Goal: Task Accomplishment & Management: Complete application form

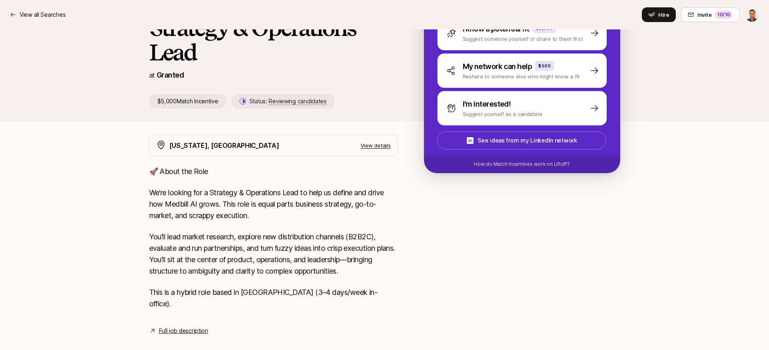
scroll to position [159, 0]
click at [7, 15] on nav "View all Searches Hire Invite 10 /10" at bounding box center [384, 14] width 769 height 29
click at [12, 15] on icon at bounding box center [13, 15] width 5 height 4
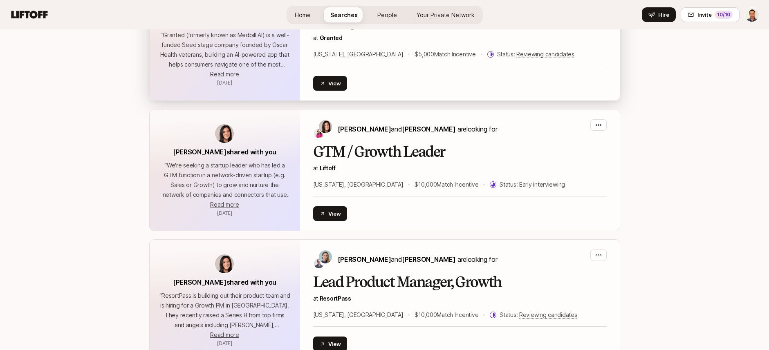
scroll to position [219, 0]
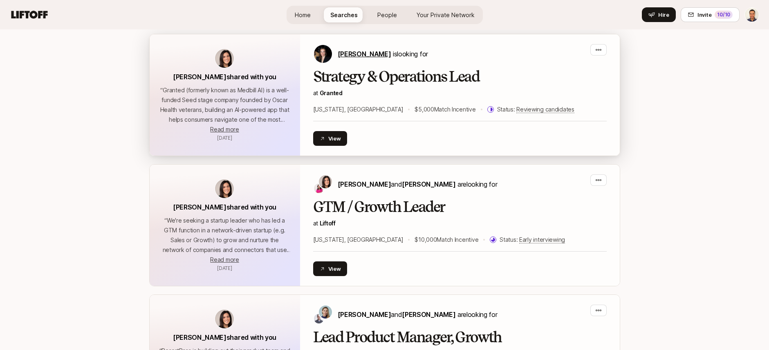
click at [364, 55] on span "[PERSON_NAME]" at bounding box center [365, 54] width 54 height 8
click at [342, 135] on button "View" at bounding box center [330, 138] width 34 height 15
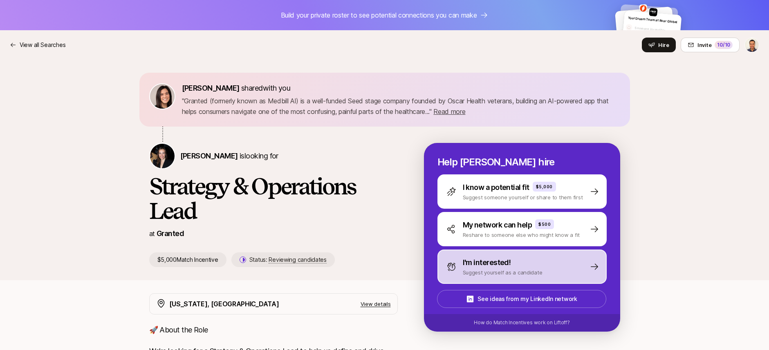
click at [462, 270] on div "I'm interested! Suggest yourself as a candidate" at bounding box center [494, 267] width 96 height 20
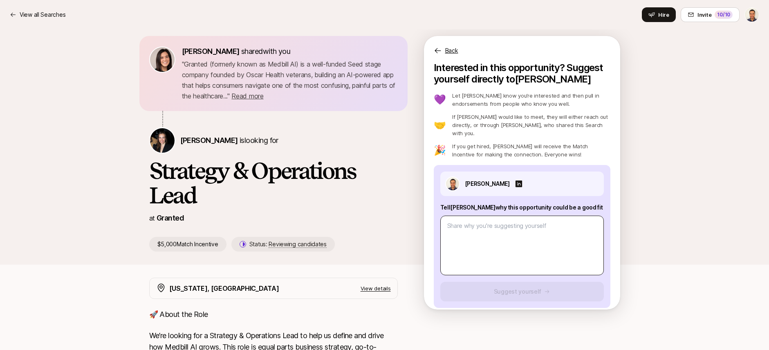
scroll to position [36, 0]
click at [484, 233] on textarea at bounding box center [521, 246] width 163 height 60
type textarea "x"
type textarea "H"
type textarea "x"
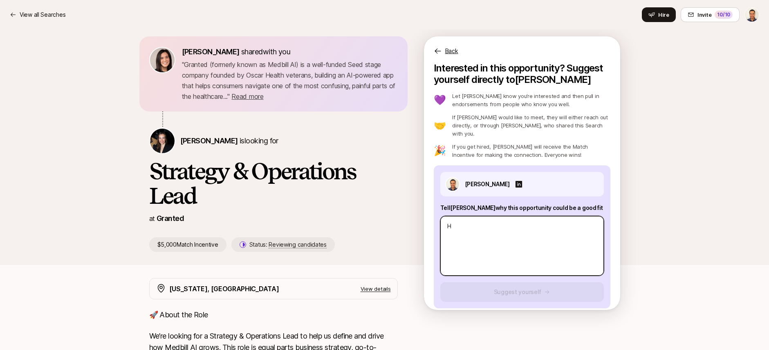
type textarea "Hi"
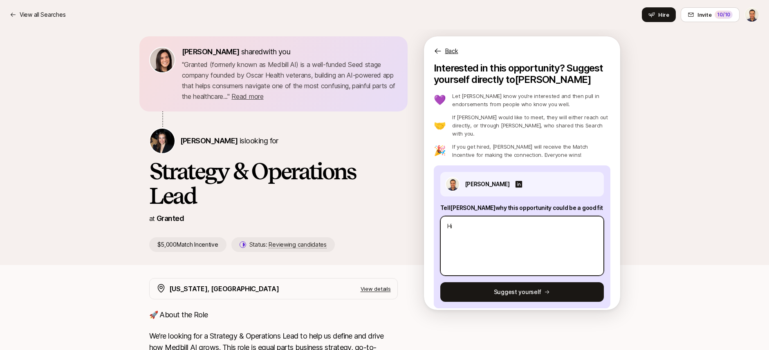
type textarea "x"
type textarea "Hi"
type textarea "x"
type textarea "Hi J"
type textarea "x"
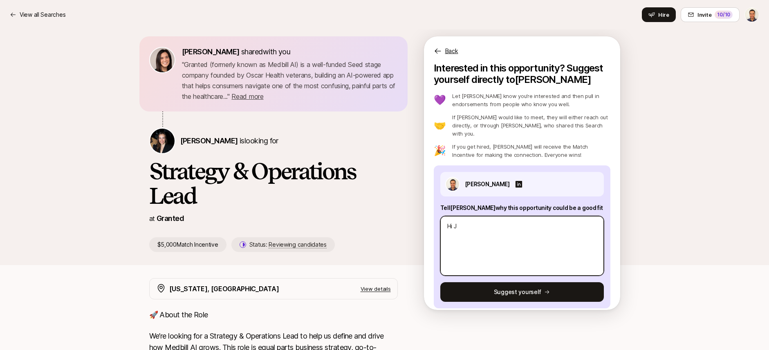
type textarea "Hi [PERSON_NAME]"
type textarea "x"
type textarea "Hi [PERSON_NAME]"
type textarea "x"
type textarea "Hi [PERSON_NAME],"
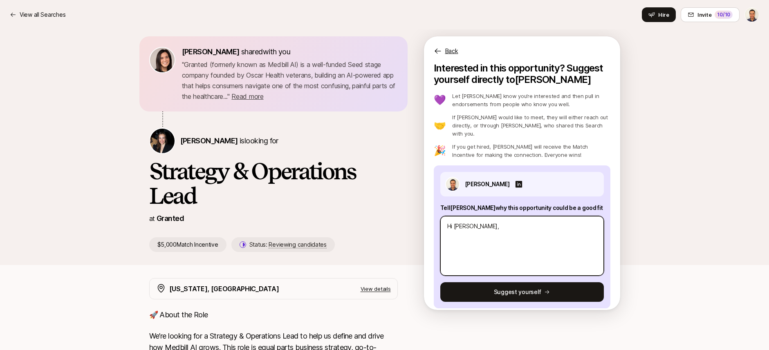
type textarea "x"
type textarea "Hi [PERSON_NAME],"
type textarea "x"
type textarea "Hi [PERSON_NAME], t"
type textarea "x"
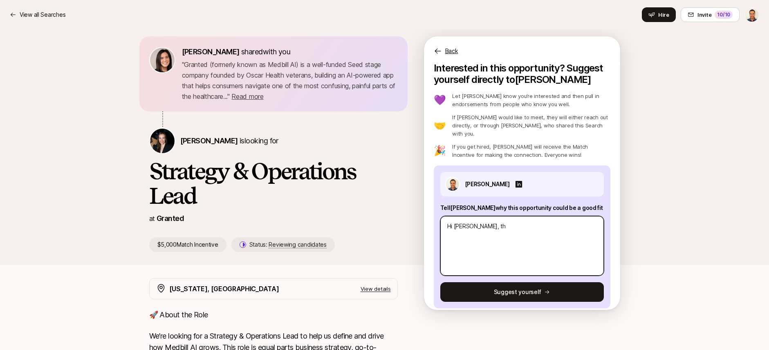
type textarea "Hi [PERSON_NAME], thi"
type textarea "x"
type textarea "Hi [PERSON_NAME], this"
type textarea "x"
type textarea "Hi [PERSON_NAME], this"
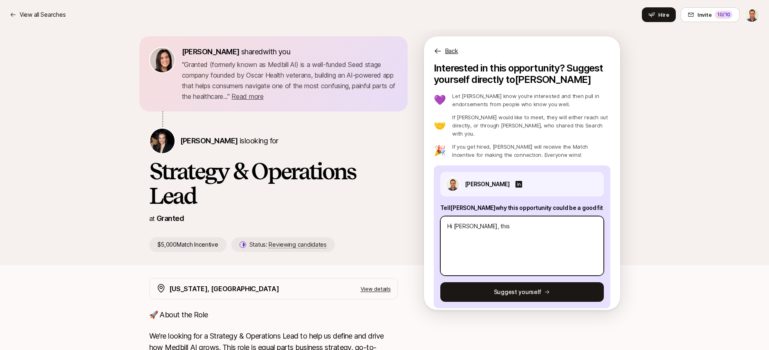
type textarea "x"
type textarea "Hi [PERSON_NAME], this is"
type textarea "x"
type textarea "Hi [PERSON_NAME], this i"
type textarea "x"
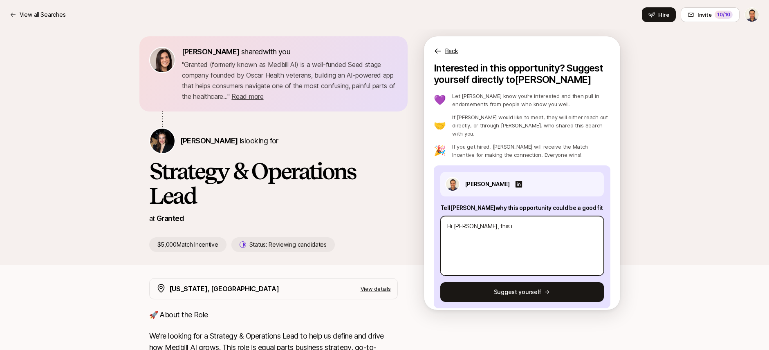
type textarea "Hi Jana, this"
type textarea "x"
type textarea "Hi Jana, this"
type textarea "x"
type textarea "Hi Jana, thi"
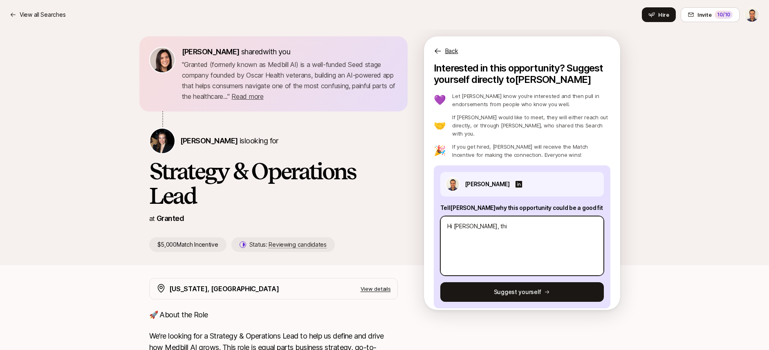
type textarea "x"
type textarea "Hi Jana, th"
type textarea "x"
type textarea "Hi Jana, t"
type textarea "x"
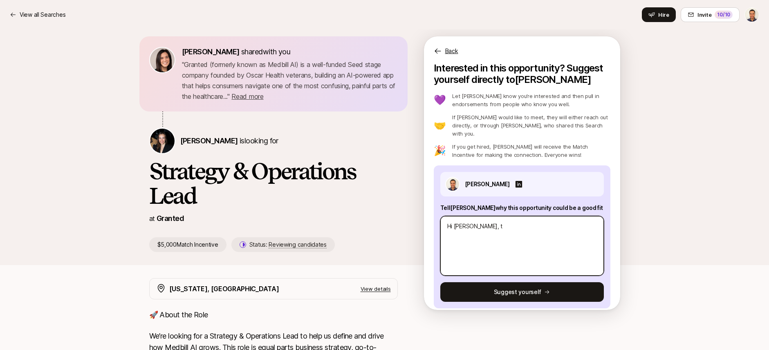
type textarea "Hi Jana,"
type textarea "x"
type textarea "Hi Jana,"
type textarea "x"
type textarea "Hi Jana,"
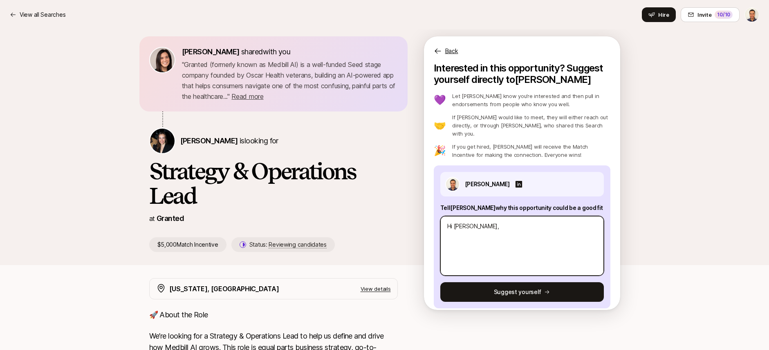
type textarea "x"
type textarea "Hi Jana, t"
type textarea "x"
type textarea "Hi Jana, th"
type textarea "x"
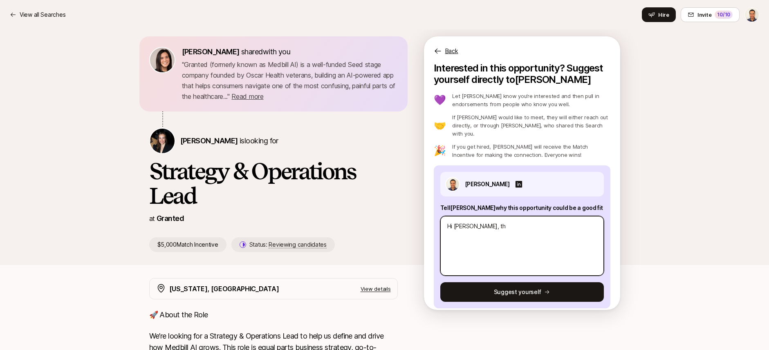
type textarea "Hi Jana, thi"
type textarea "x"
type textarea "Hi Jana, this"
type textarea "x"
type textarea "Hi Jana, this"
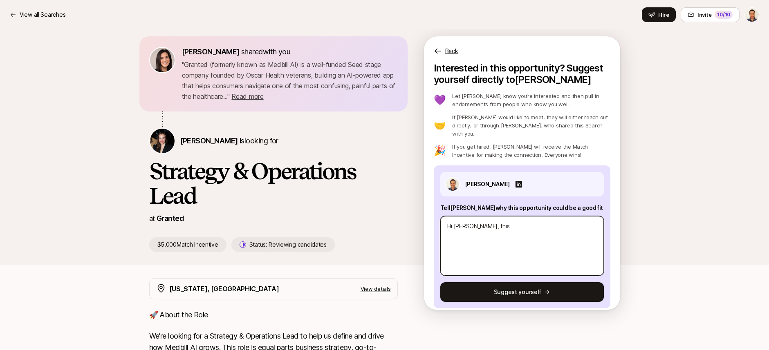
type textarea "x"
type textarea "Hi Jana, this o"
type textarea "x"
type textarea "Hi Jana, this op"
type textarea "x"
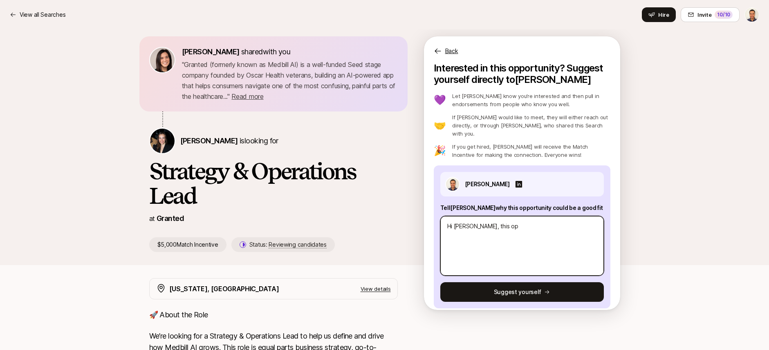
type textarea "Hi Jana, this opp"
type textarea "x"
type textarea "Hi Jana, this oppo"
type textarea "x"
type textarea "Hi Jana, this oppor"
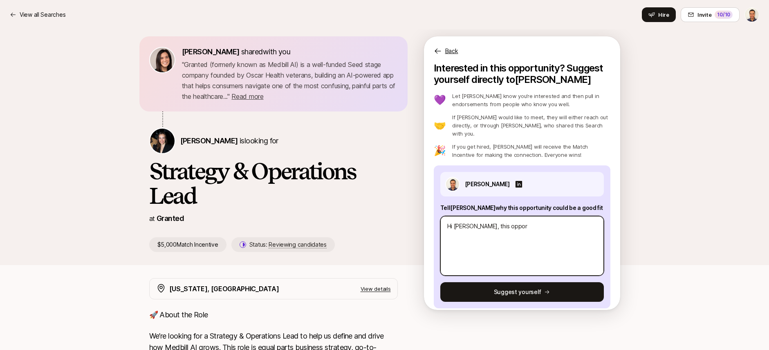
type textarea "x"
type textarea "Hi Jana, this opport"
type textarea "x"
type textarea "Hi Jana, this opportu"
type textarea "x"
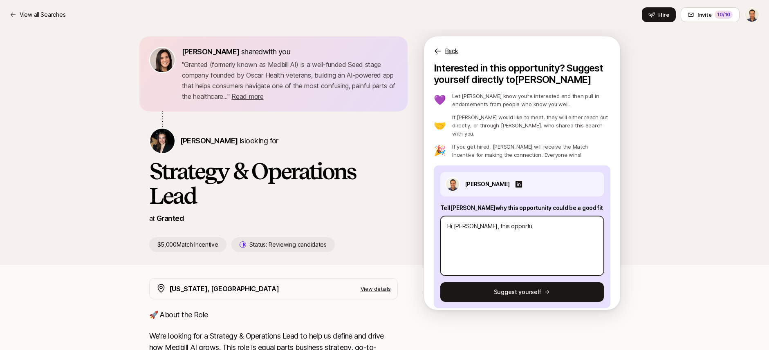
type textarea "Hi Jana, this opportun"
type textarea "x"
type textarea "Hi Jana, this opportuni"
type textarea "x"
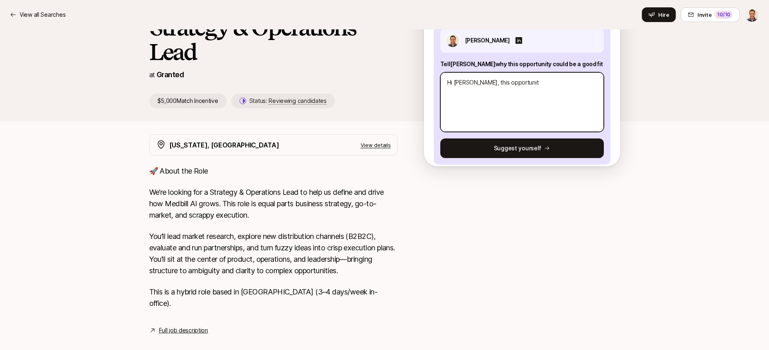
type textarea "Hi Jana, this opportunit"
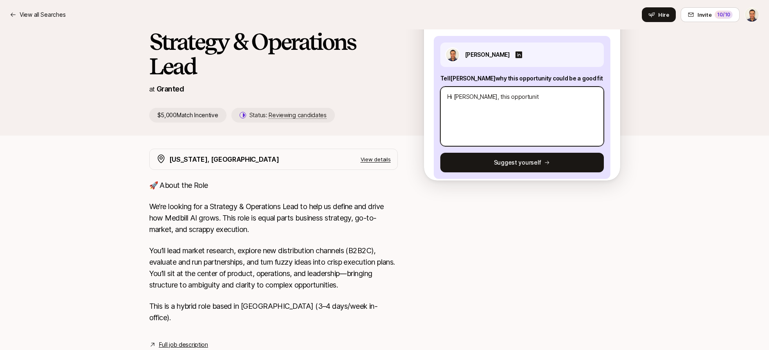
scroll to position [161, 0]
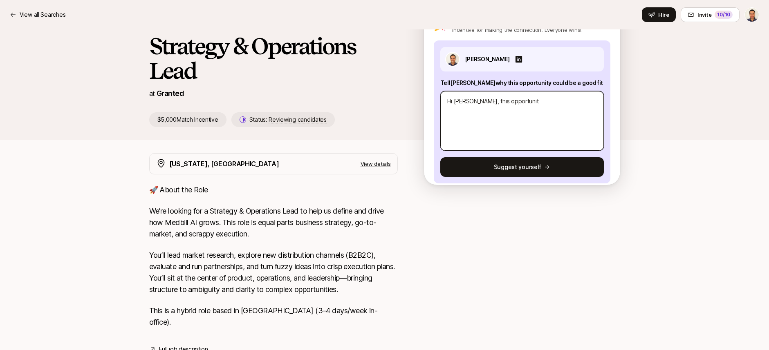
type textarea "x"
type textarea "Hi Jana, this opportunity"
type textarea "x"
type textarea "Hi Jana, this opportunity"
type textarea "x"
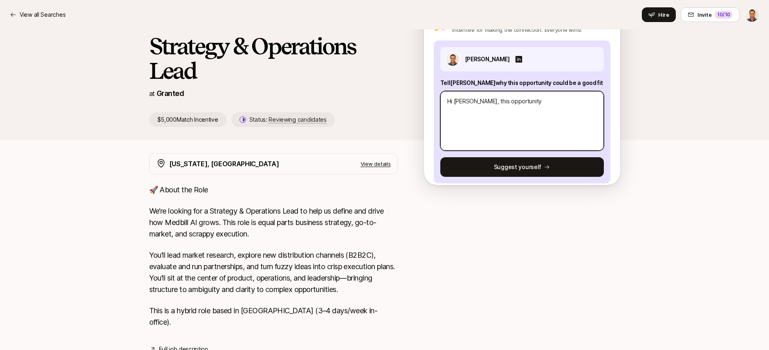
type textarea "Hi Jana, this opportunity s"
type textarea "x"
type textarea "Hi Jana, this opportunity str"
type textarea "x"
type textarea "Hi Jana, this opportunity struc"
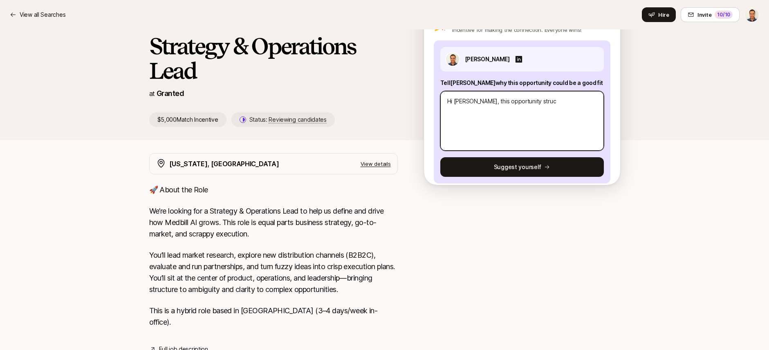
type textarea "x"
type textarea "Hi Jana, this opportunity struck"
type textarea "x"
type textarea "Hi Jana, this opportunity struck"
type textarea "x"
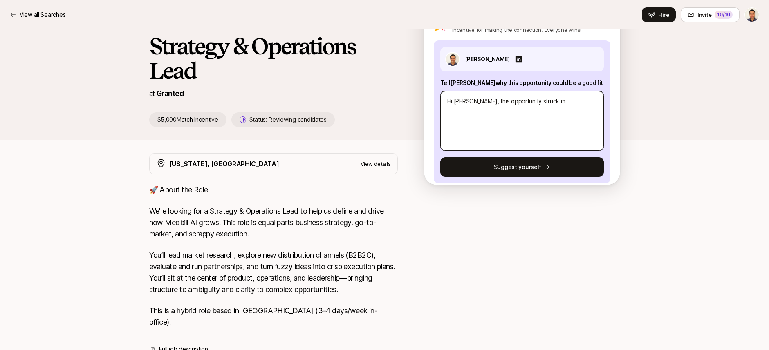
type textarea "Hi Jana, this opportunity struck me"
type textarea "x"
type textarea "Hi Jana, this opportunity struck me a"
type textarea "x"
type textarea "Hi Jana, this opportunity struck me as"
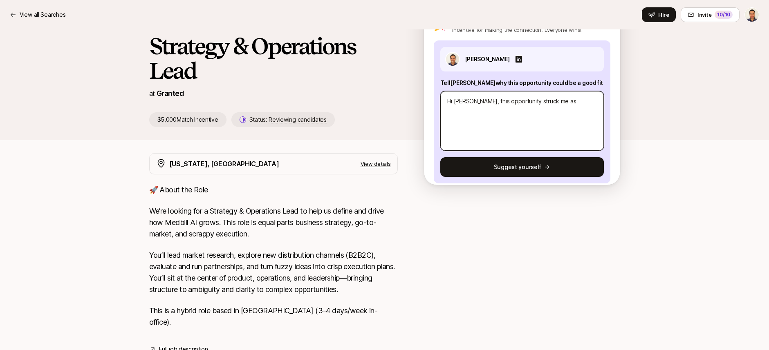
type textarea "x"
type textarea "Hi Jana, this opportunity struck me as"
type textarea "x"
type textarea "Hi Jana, this opportunity struck me as a"
type textarea "x"
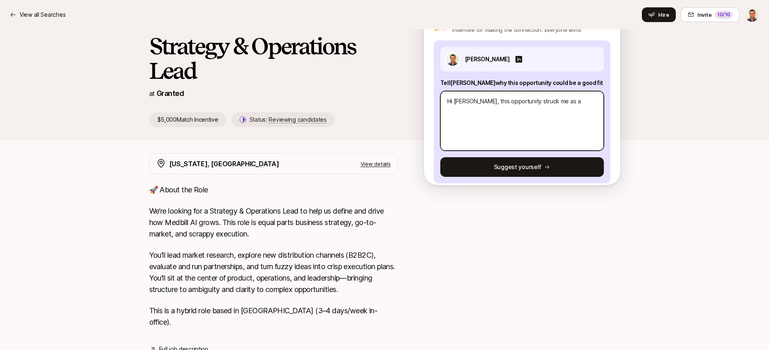
type textarea "Hi Jana, this opportunity struck me as a"
type textarea "x"
type textarea "Hi Jana, this opportunity struck me as a g"
type textarea "x"
type textarea "Hi Jana, this opportunity struck me as a great fea"
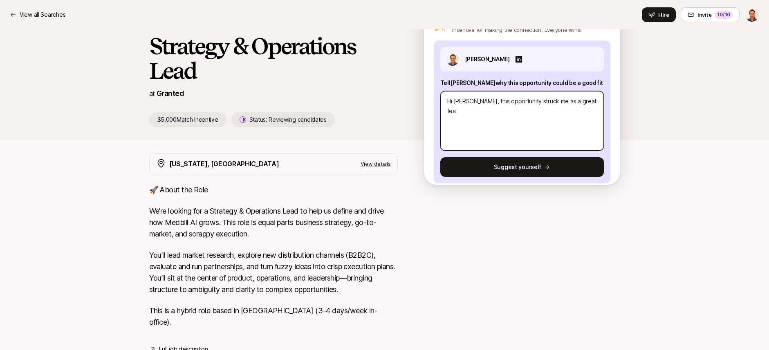
type textarea "x"
type textarea "Hi Jana, this opportunity struck me as a great f"
type textarea "x"
type textarea "Hi Jana, this opportunity struck me as a great fi"
type textarea "x"
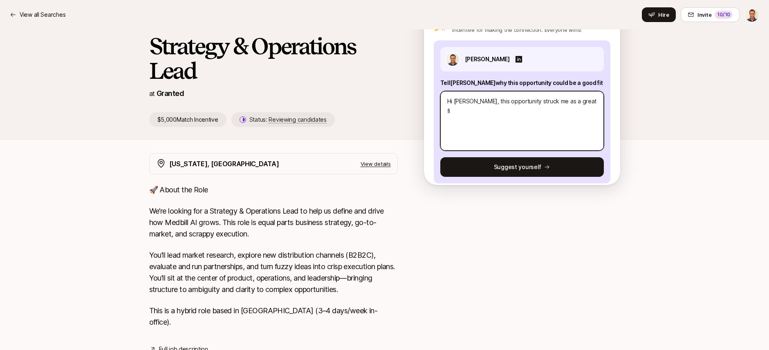
type textarea "Hi Jana, this opportunity struck me as a great fit"
type textarea "x"
type textarea "Hi Jana, this opportunity struck me as a great fit"
type textarea "x"
type textarea "Hi Jana, this opportunity struck me as a great fit a"
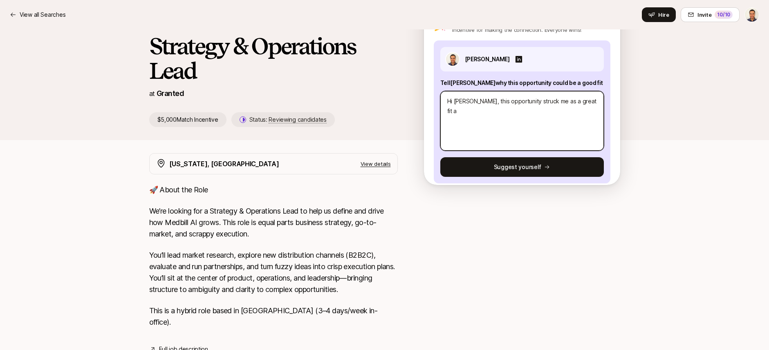
type textarea "x"
type textarea "Hi Jana, this opportunity struck me as a great fit as"
type textarea "x"
type textarea "Hi Jana, this opportunity struck me as a great fit as"
type textarea "x"
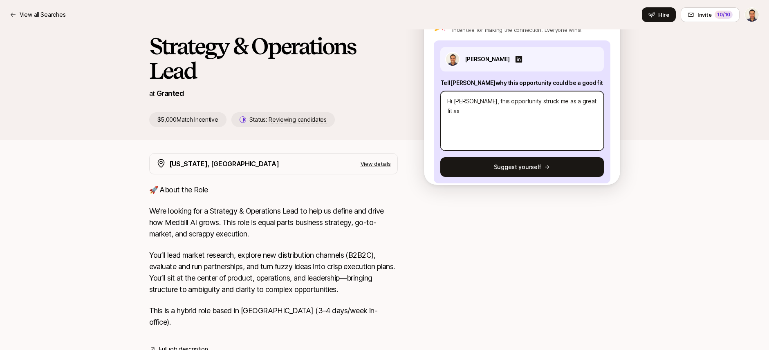
type textarea "Hi Jana, this opportunity struck me as a great fit as I"
type textarea "x"
type textarea "Hi Jana, this opportunity struck me as a great fit as I"
type textarea "x"
type textarea "Hi Jana, this opportunity struck me as a great fit as I h"
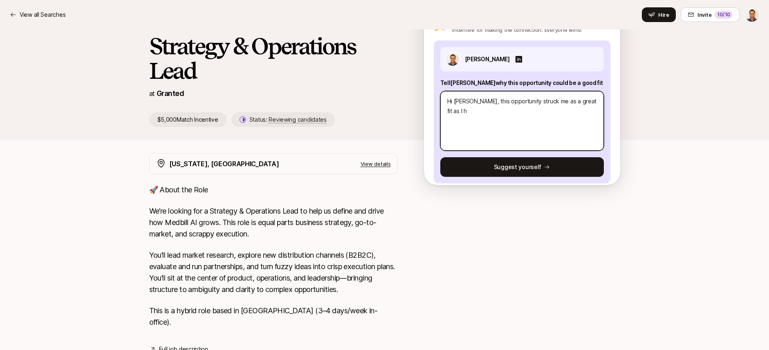
type textarea "x"
type textarea "Hi Jana, this opportunity struck me as a great fit as I ha"
type textarea "x"
type textarea "Hi Jana, this opportunity struck me as a great fit as I hav"
type textarea "x"
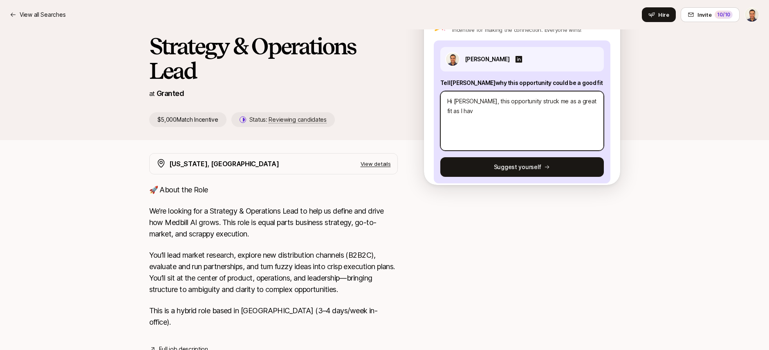
type textarea "Hi Jana, this opportunity struck me as a great fit as I have"
type textarea "x"
type textarea "Hi Jana, this opportunity struck me as a great fit as I have"
type textarea "x"
type textarea "Hi Jana, this opportunity struck me as a great fit as I have 1"
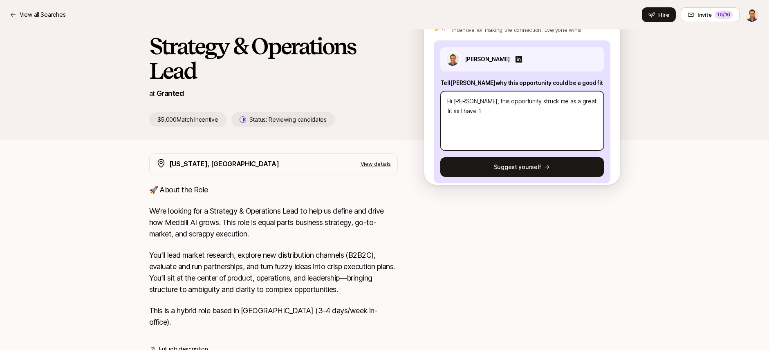
type textarea "x"
type textarea "Hi Jana, this opportunity struck me as a great fit as I have 14"
type textarea "x"
type textarea "Hi Jana, this opportunity struck me as a great fit as I have 14"
type textarea "x"
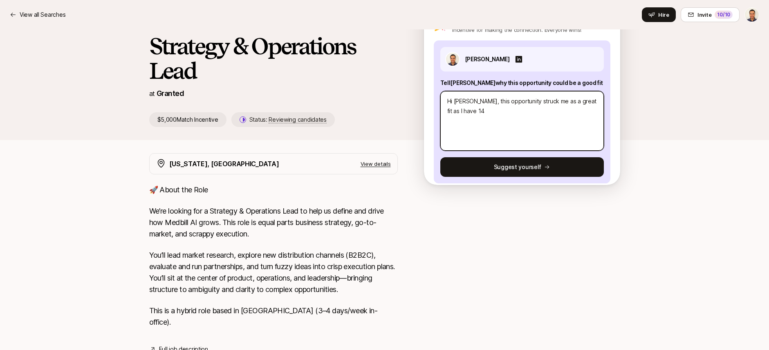
type textarea "Hi Jana, this opportunity struck me as a great fit as I have 14 y"
type textarea "x"
type textarea "Hi Jana, this opportunity struck me as a great fit as I have 14 ye"
type textarea "x"
type textarea "Hi Jana, this opportunity struck me as a great fit as I have 14 yea"
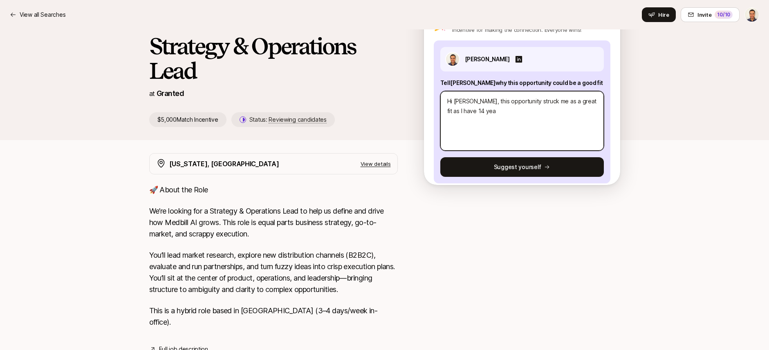
type textarea "x"
type textarea "Hi Jana, this opportunity struck me as a great fit as I have 14 year"
type textarea "x"
type textarea "Hi Jana, this opportunity struck me as a great fit as I have 14 years"
type textarea "x"
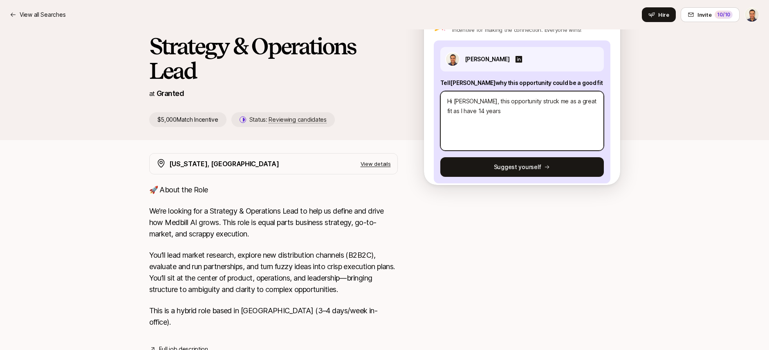
type textarea "Hi Jana, this opportunity struck me as a great fit as I have 14 years"
type textarea "x"
type textarea "Hi Jana, this opportunity struck me as a great fit as I have 14 years o"
type textarea "x"
type textarea "Hi Jana, this opportunity struck me as a great fit as I have 14 years op"
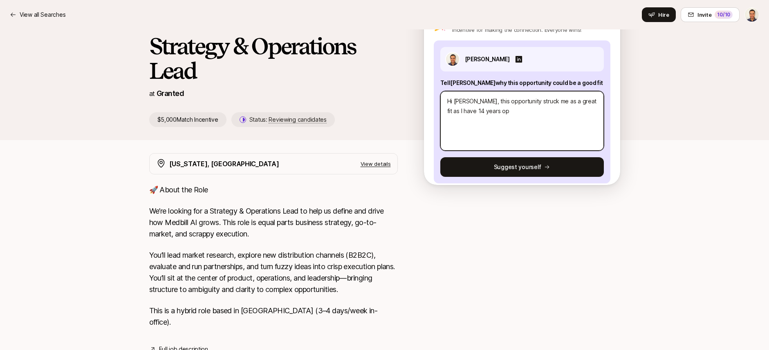
type textarea "x"
type textarea "Hi Jana, this opportunity struck me as a great fit as I have 14 years ope"
type textarea "x"
type textarea "Hi Jana, this opportunity struck me as a great fit as I have 14 years opera"
type textarea "x"
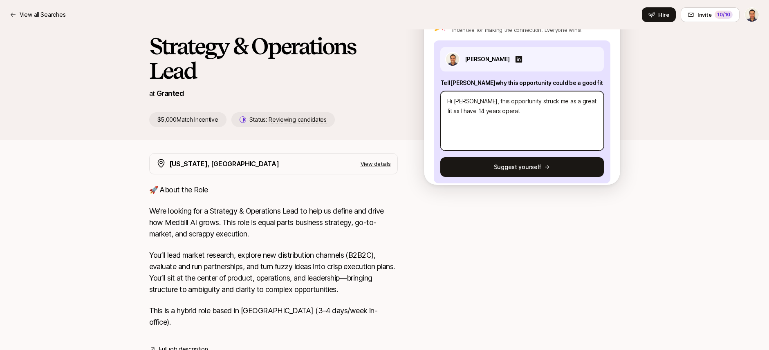
type textarea "Hi Jana, this opportunity struck me as a great fit as I have 14 years operati"
type textarea "x"
type textarea "Hi Jana, this opportunity struck me as a great fit as I have 14 years operating"
type textarea "x"
type textarea "Hi Jana, this opportunity struck me as a great fit as I have 14 years operating"
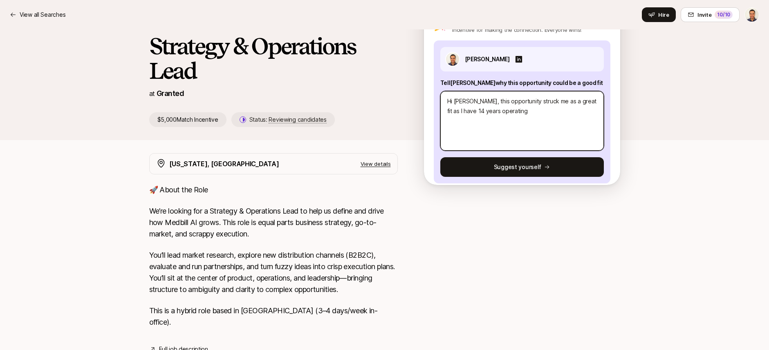
type textarea "x"
type textarea "Hi Jana, this opportunity struck me as a great fit as I have 14 years operating…"
type textarea "x"
type textarea "Hi Jana, this opportunity struck me as a great fit as I have 14 years operating…"
type textarea "x"
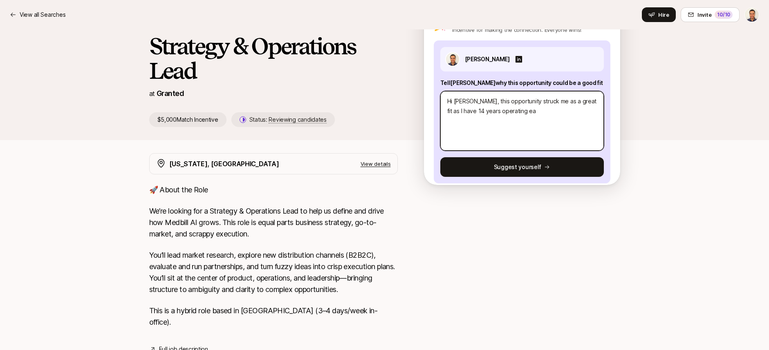
type textarea "Hi Jana, this opportunity struck me as a great fit as I have 14 years operating…"
type textarea "x"
type textarea "Hi Jana, this opportunity struck me as a great fit as I have 14 years operating…"
type textarea "x"
type textarea "Hi Jana, this opportunity struck me as a great fit as I have 14 years operating…"
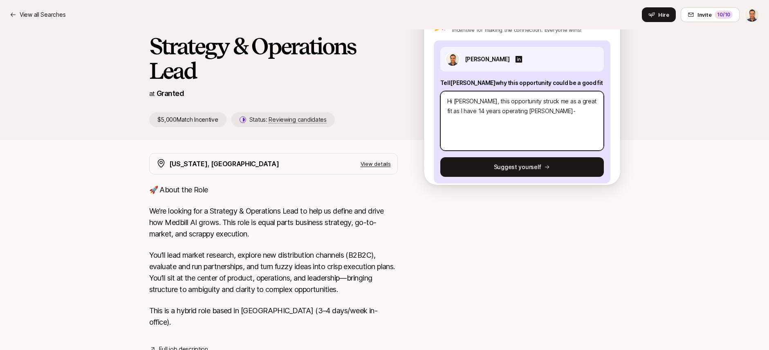
type textarea "x"
type textarea "Hi Jana, this opportunity struck me as a great fit as I have 14 years operating…"
type textarea "x"
type textarea "Hi Jana, this opportunity struck me as a great fit as I have 14 years operating…"
type textarea "x"
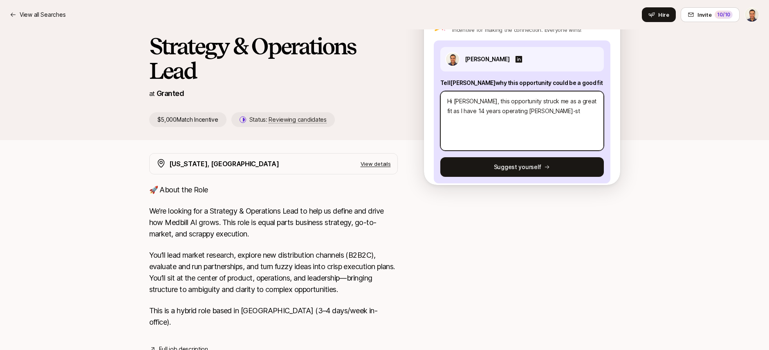
type textarea "Hi Jana, this opportunity struck me as a great fit as I have 14 years operating…"
type textarea "x"
type textarea "Hi Jana, this opportunity struck me as a great fit as I have 14 years operating…"
type textarea "x"
type textarea "Hi Jana, this opportunity struck me as a great fit as I have 14 years operating…"
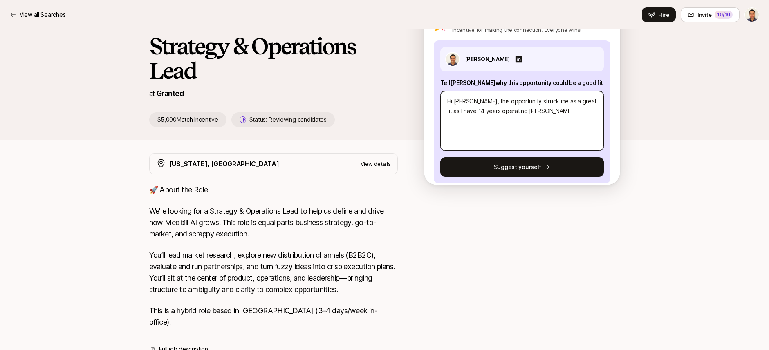
type textarea "x"
type textarea "Hi Jana, this opportunity struck me as a great fit as I have 14 years operating…"
type textarea "x"
type textarea "Hi Jana, this opportunity struck me as a great fit as I have 14 years operating…"
type textarea "x"
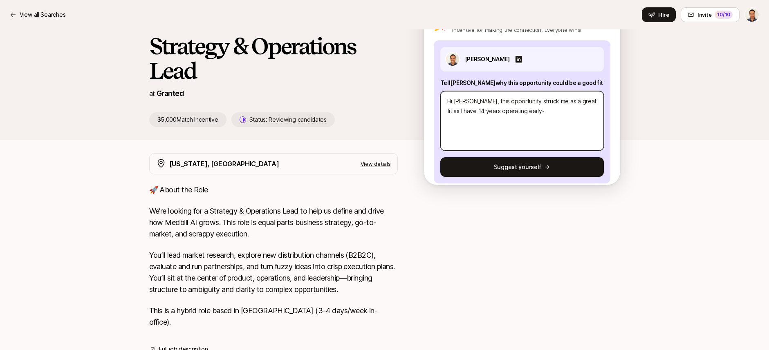
type textarea "Hi Jana, this opportunity struck me as a great fit as I have 14 years operating…"
type textarea "x"
type textarea "Hi Jana, this opportunity struck me as a great fit as I have 14 years operating…"
type textarea "x"
type textarea "Hi Jana, this opportunity struck me as a great fit as I have 14 years operating…"
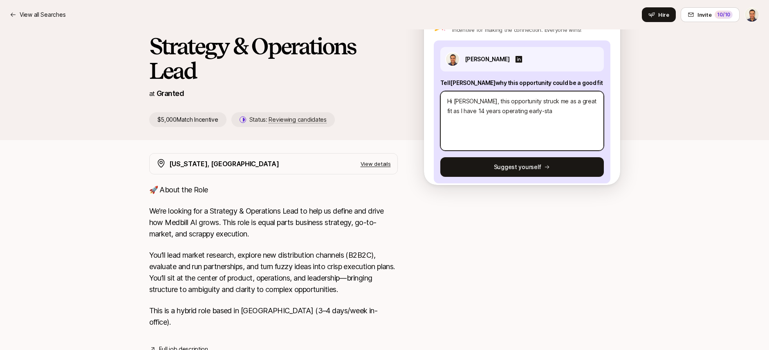
type textarea "x"
type textarea "Hi Jana, this opportunity struck me as a great fit as I have 14 years operating…"
type textarea "x"
type textarea "Hi Jana, this opportunity struck me as a great fit as I have 14 years operating…"
type textarea "x"
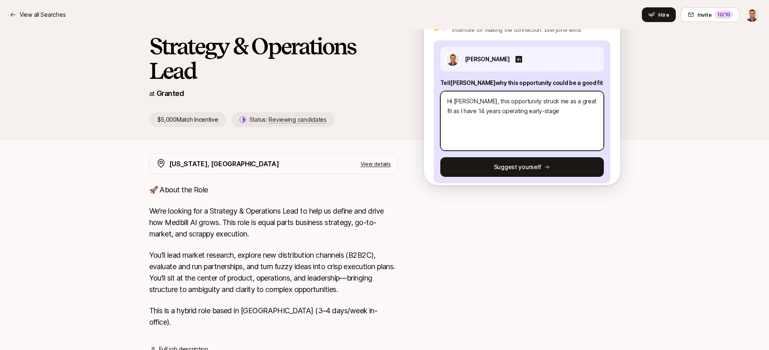
type textarea "Hi Jana, this opportunity struck me as a great fit as I have 14 years operating…"
click at [469, 103] on textarea "Hi Jana, this opportunity struck me as a great fit as I have 14 years operating…" at bounding box center [521, 121] width 163 height 60
click at [478, 123] on textarea "Hi Jana, this opportunity struck me as a great fit as I have 14 years building …" at bounding box center [521, 121] width 163 height 60
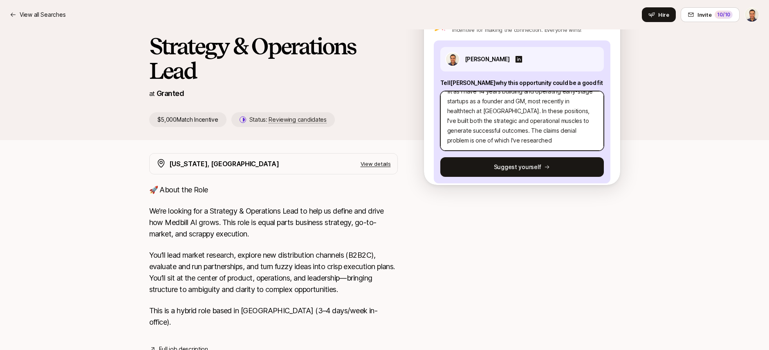
scroll to position [10, 0]
drag, startPoint x: 458, startPoint y: 132, endPoint x: 540, endPoint y: 136, distance: 82.2
click at [540, 136] on textarea "Hi Jana, this opportunity struck me as a great fit as I have 14 years building …" at bounding box center [521, 121] width 163 height 60
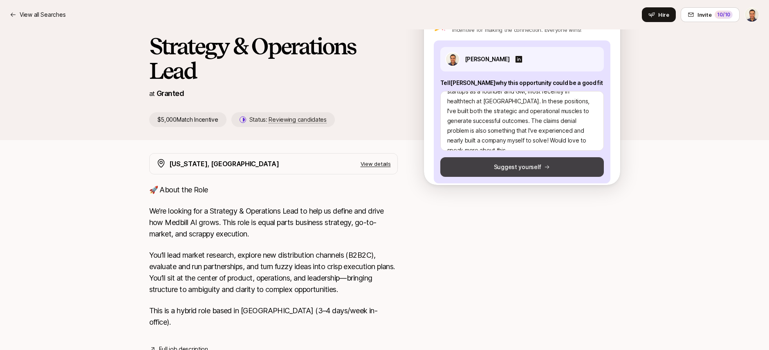
click at [535, 163] on button "Suggest yourself" at bounding box center [521, 167] width 163 height 20
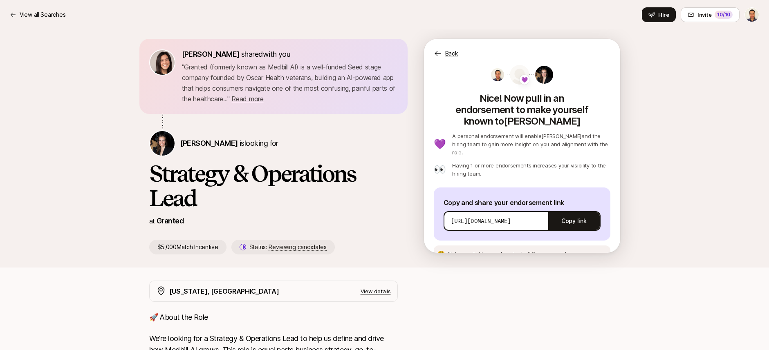
scroll to position [0, 0]
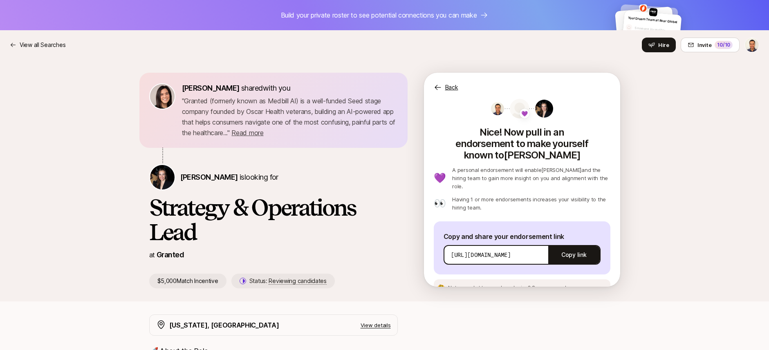
click at [541, 285] on span "See an example message" at bounding box center [562, 288] width 61 height 6
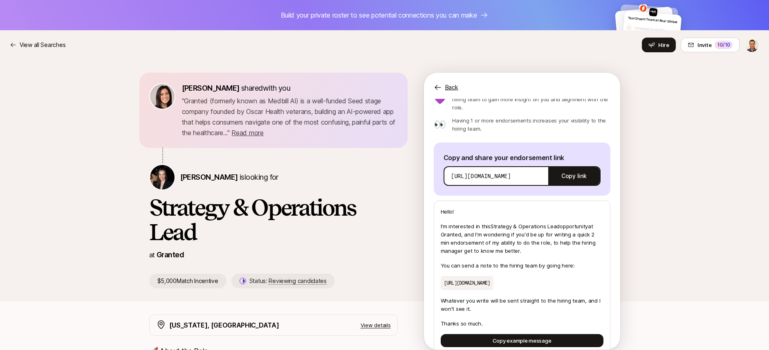
scroll to position [81, 0]
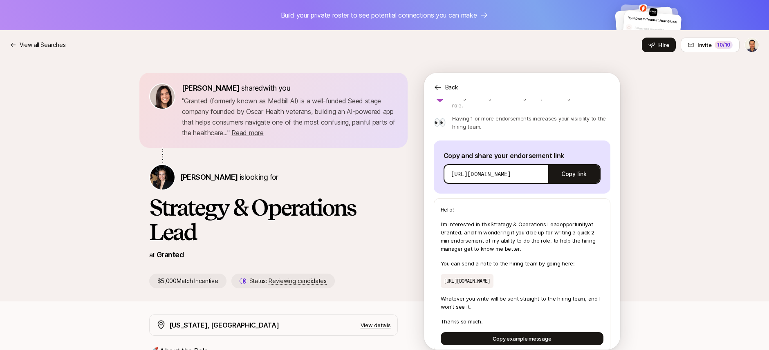
drag, startPoint x: 586, startPoint y: 270, endPoint x: 458, endPoint y: 255, distance: 127.9
click at [458, 274] on p "https://app.liftoff.xyz/s/0Fpx2b?token=dca88ddb-048c-4c4e-99a3-998d1c2c2bfe&act…" at bounding box center [467, 281] width 53 height 14
copy p "https://app.liftoff.xyz/s/0Fpx2b?token=dca88ddb-048c-4c4e-99a3-998d1c2c2bfe&act…"
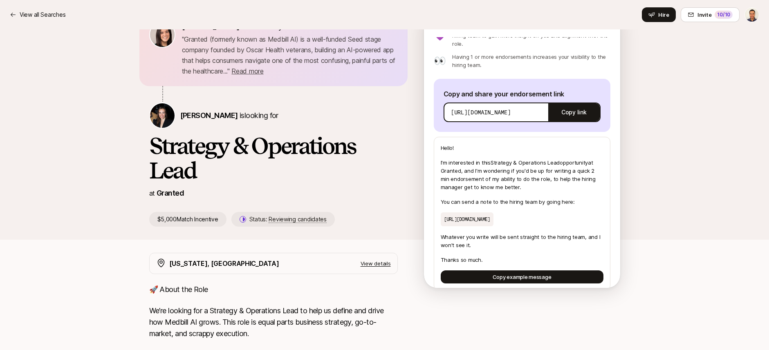
scroll to position [0, 0]
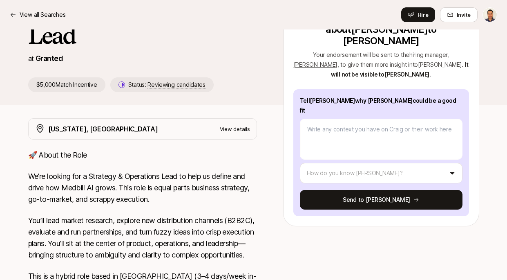
scroll to position [34, 0]
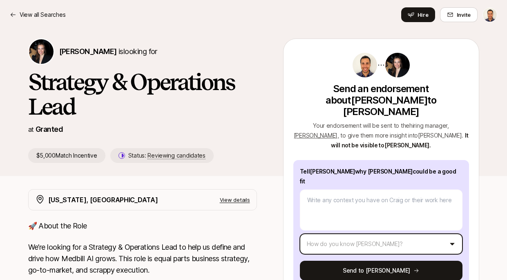
click at [361, 211] on html "Build your private roster to see potential connections you can make Your Dream …" at bounding box center [253, 106] width 507 height 280
click at [280, 92] on html "Build your private roster to see potential connections you can make Your Dream …" at bounding box center [253, 106] width 507 height 280
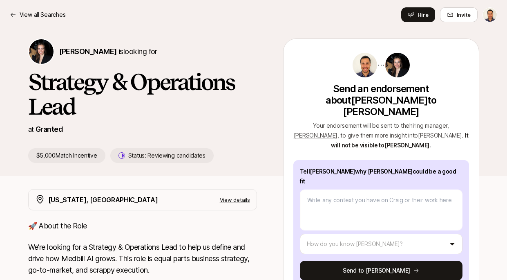
click at [280, 92] on div "Jana Raykow is looking for Strategy & Operations Lead at Granted $5,000 Match I…" at bounding box center [155, 100] width 255 height 124
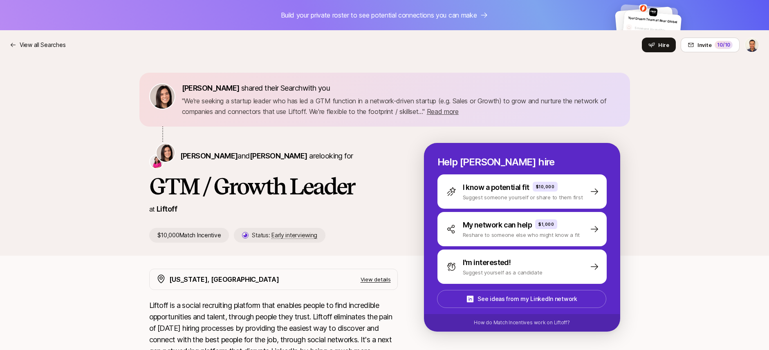
scroll to position [35, 0]
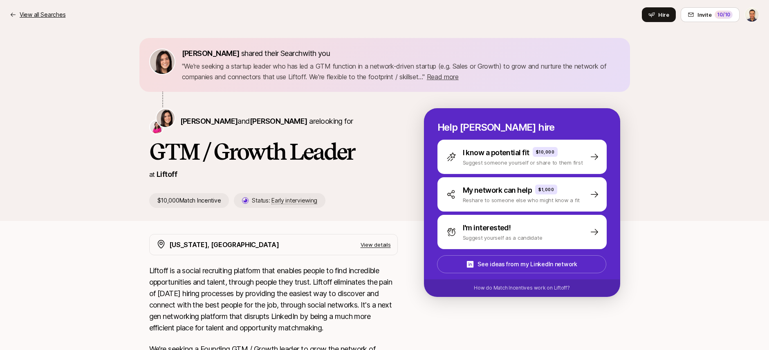
click at [41, 16] on p "View all Searches" at bounding box center [43, 15] width 46 height 10
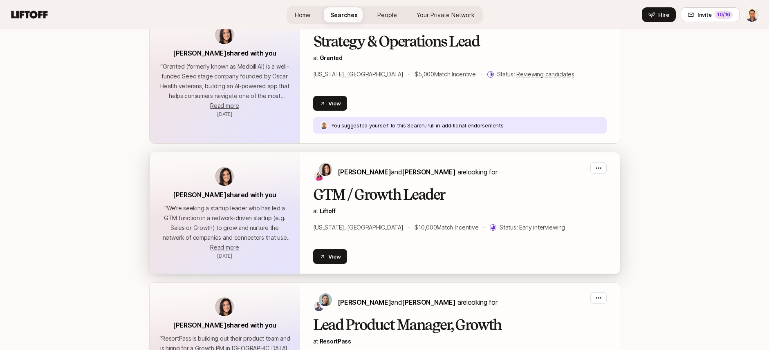
scroll to position [224, 0]
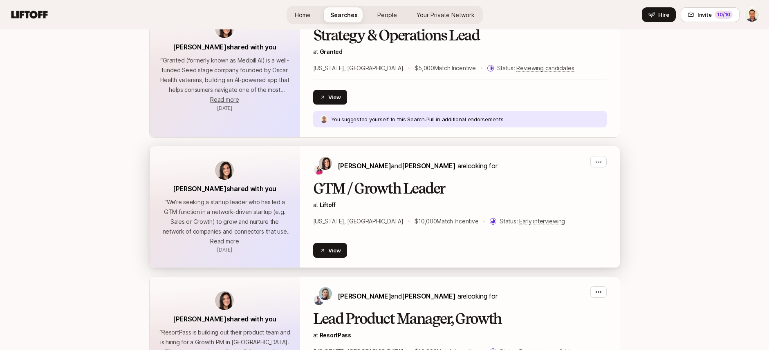
click at [406, 185] on h2 "GTM / Growth Leader" at bounding box center [459, 189] width 293 height 16
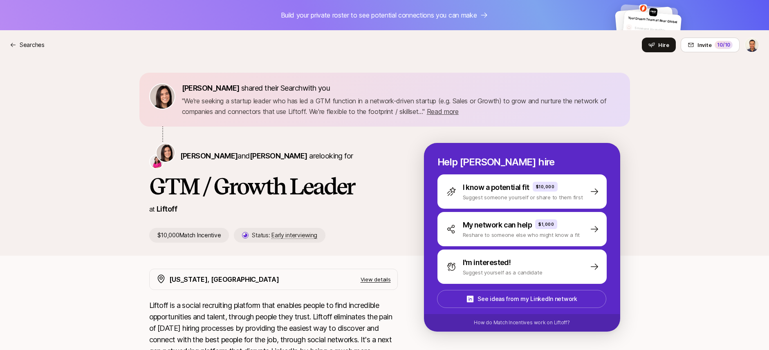
click at [34, 38] on div "Searches Hire Invite 10 /10" at bounding box center [384, 45] width 749 height 15
click at [37, 45] on p "Searches" at bounding box center [32, 45] width 25 height 10
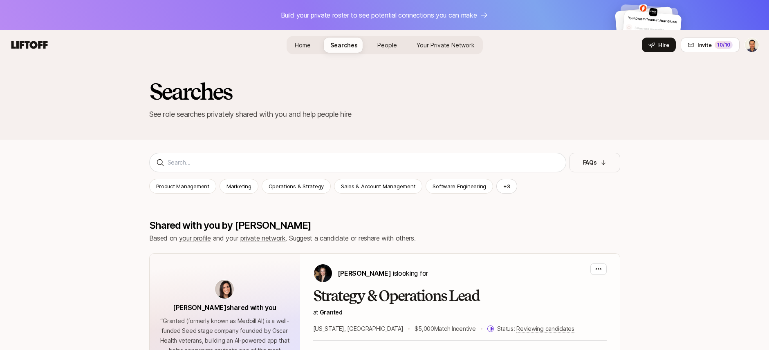
click at [200, 237] on link "your profile" at bounding box center [195, 238] width 32 height 8
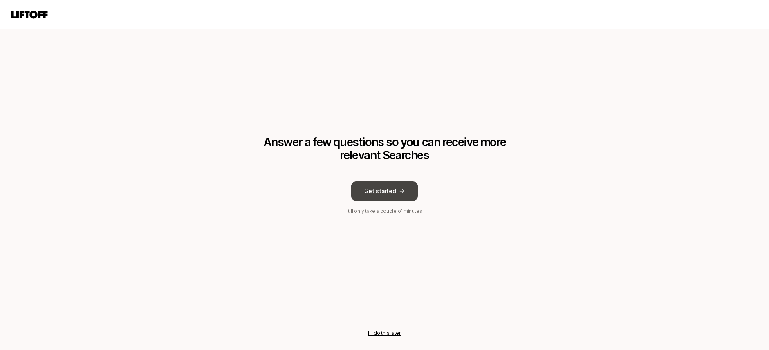
click at [369, 196] on button "Get started" at bounding box center [384, 191] width 67 height 20
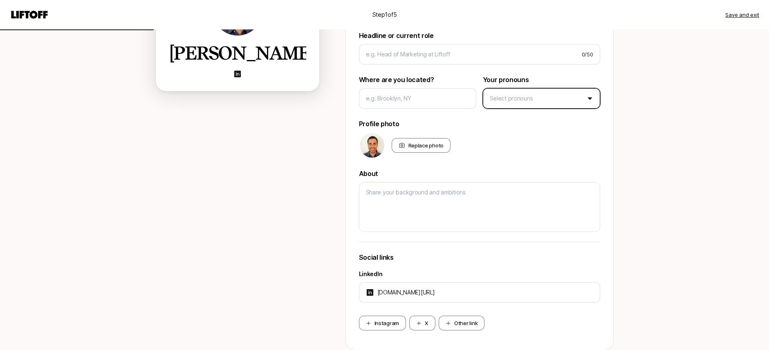
scroll to position [201, 0]
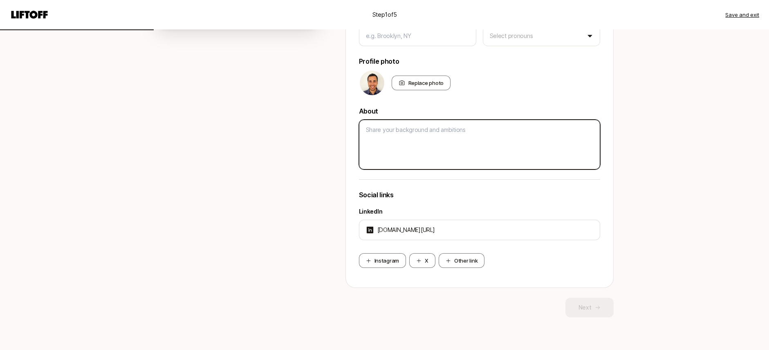
click at [553, 136] on textarea at bounding box center [479, 145] width 241 height 50
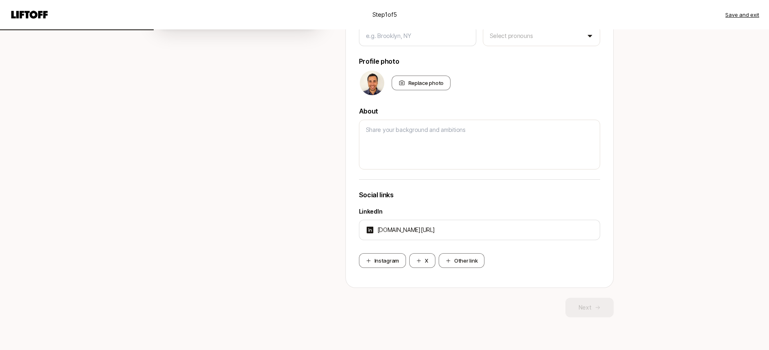
click at [584, 313] on div "Next" at bounding box center [479, 308] width 268 height 20
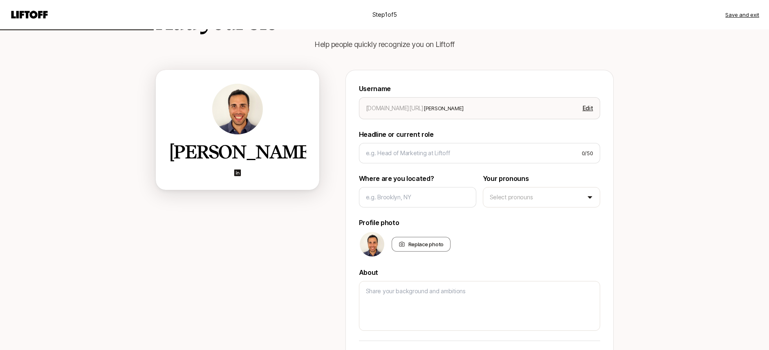
scroll to position [0, 0]
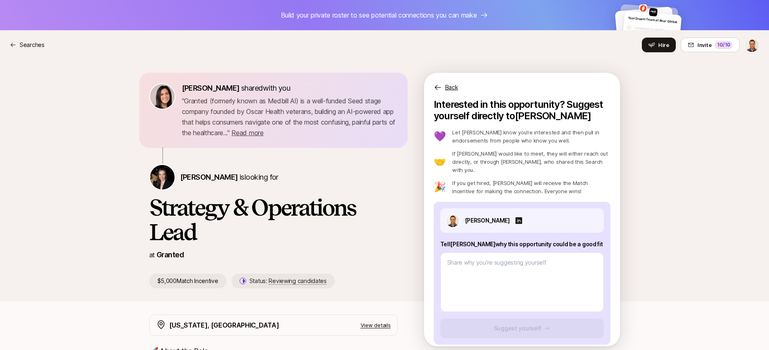
scroll to position [29, 0]
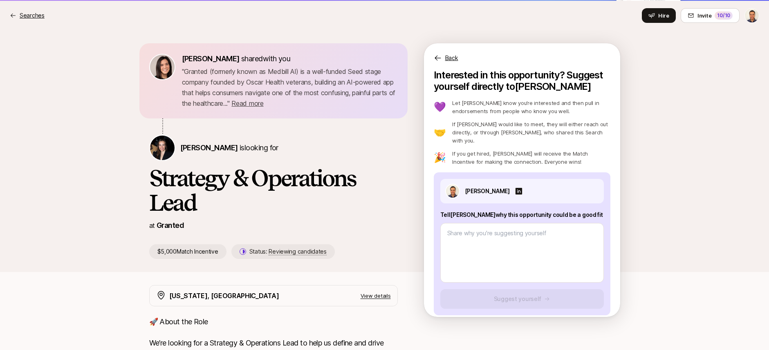
click at [23, 16] on p "Searches" at bounding box center [32, 16] width 25 height 10
type textarea "x"
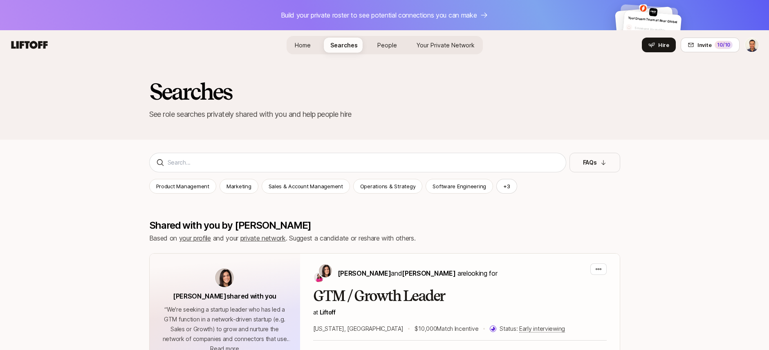
click at [430, 40] on link "Your Private Network Your Network" at bounding box center [445, 45] width 71 height 15
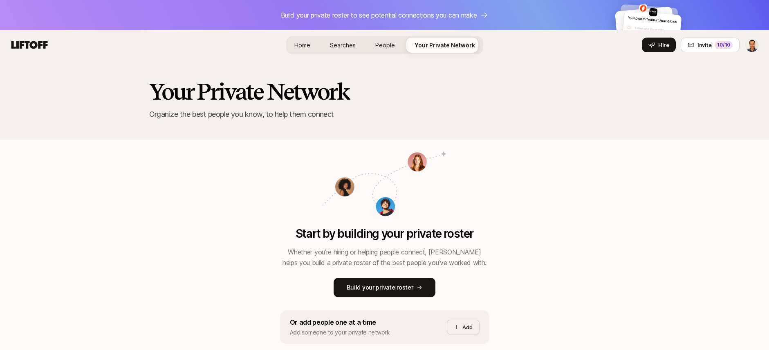
click at [385, 51] on link "People" at bounding box center [385, 45] width 33 height 15
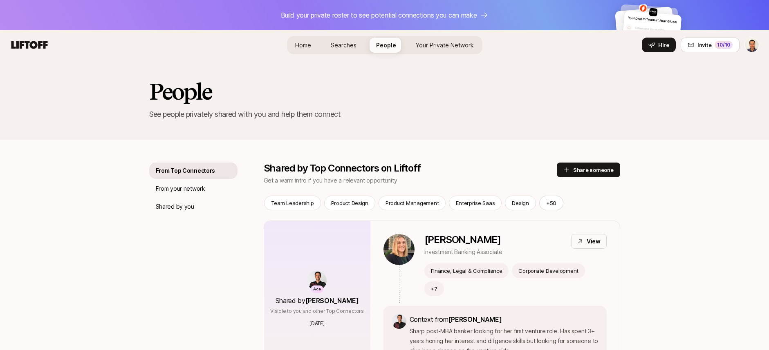
click at [351, 44] on span "Searches" at bounding box center [344, 45] width 26 height 7
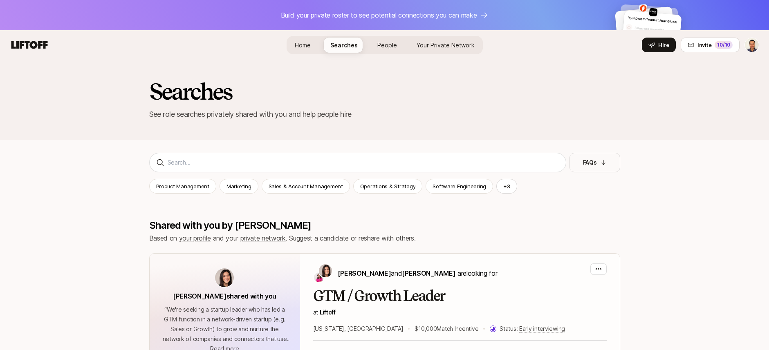
click at [309, 46] on span "Home" at bounding box center [303, 45] width 16 height 7
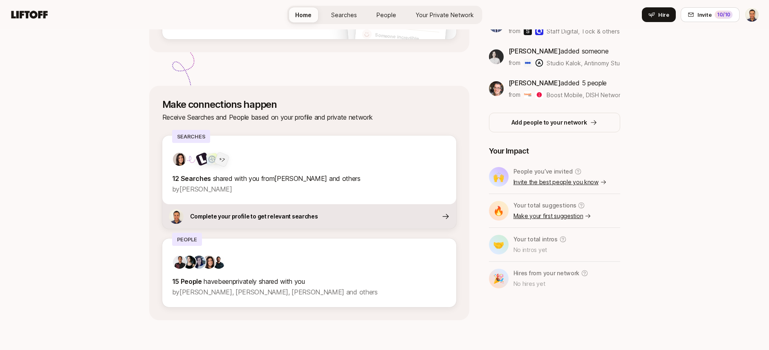
scroll to position [243, 0]
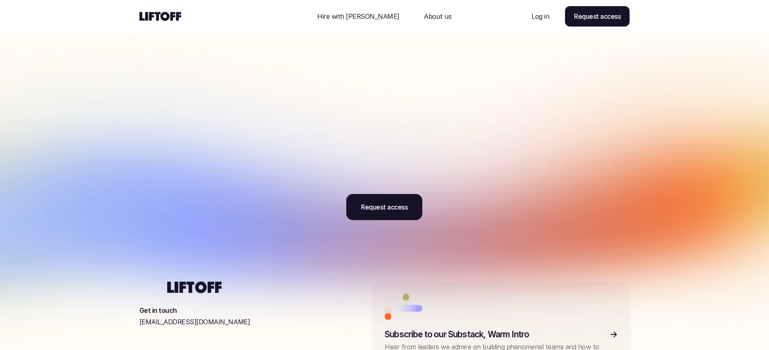
scroll to position [2534, 0]
